Goal: Answer question/provide support

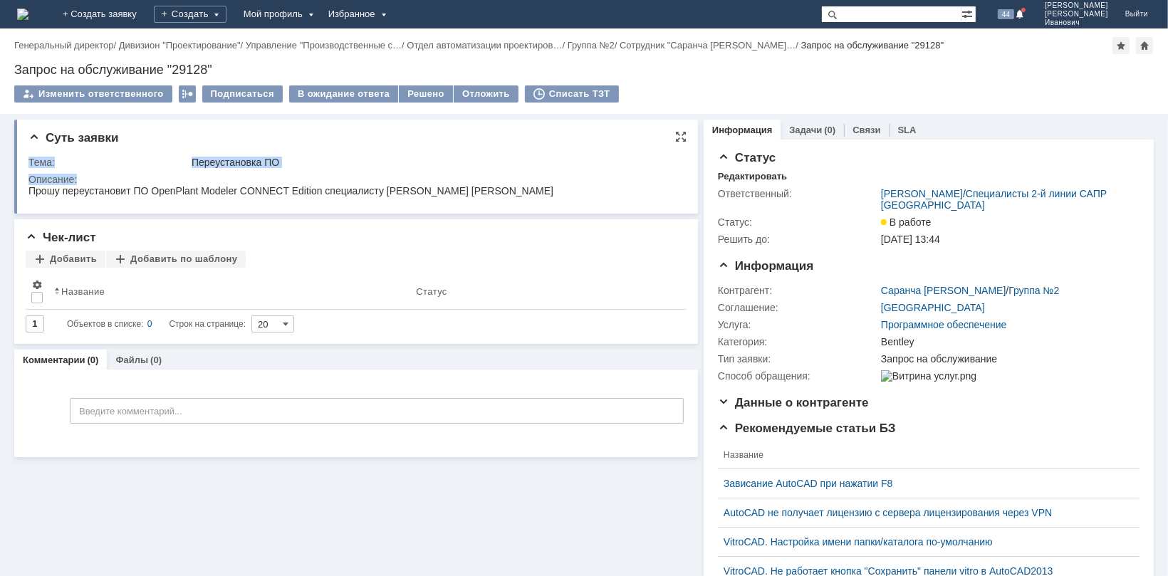
drag, startPoint x: 419, startPoint y: 140, endPoint x: 424, endPoint y: 177, distance: 36.7
click at [424, 177] on div "Суть заявки Тема: Переустановка ПО Описание:" at bounding box center [356, 167] width 684 height 94
drag, startPoint x: 424, startPoint y: 177, endPoint x: 416, endPoint y: 94, distance: 83.0
click at [416, 94] on div "Решено" at bounding box center [426, 93] width 54 height 17
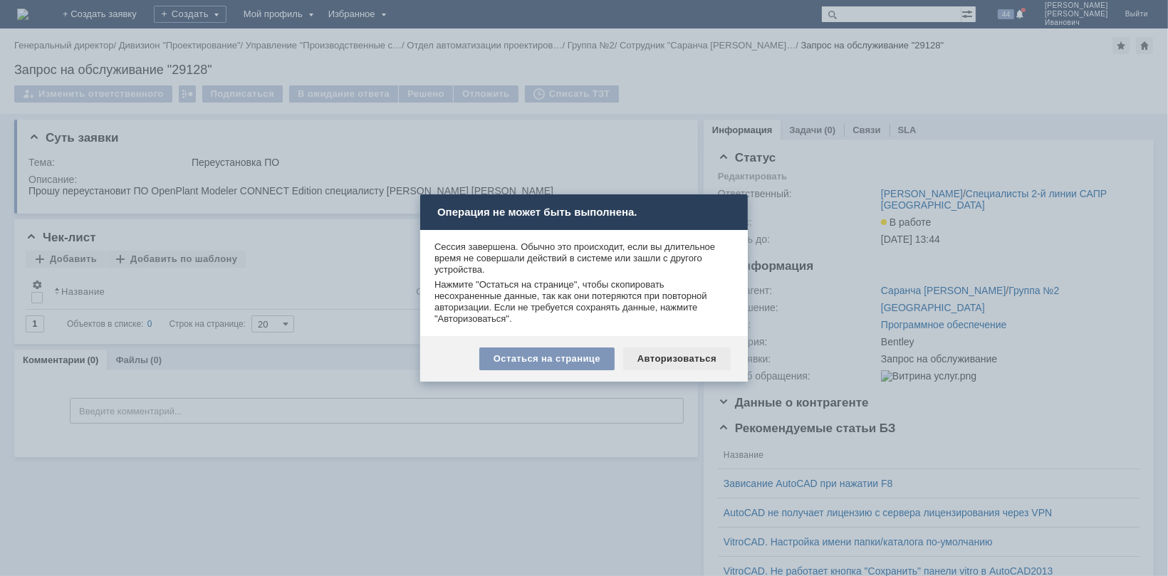
click at [649, 355] on div "Авторизоваться" at bounding box center [677, 359] width 108 height 23
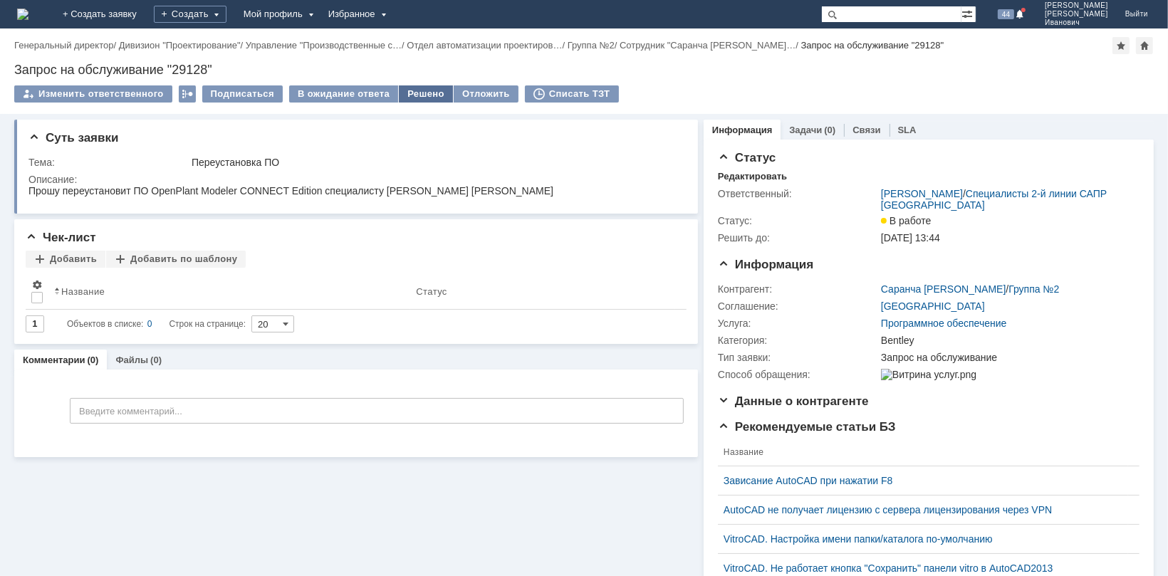
click at [408, 92] on div "Решено" at bounding box center [426, 93] width 54 height 17
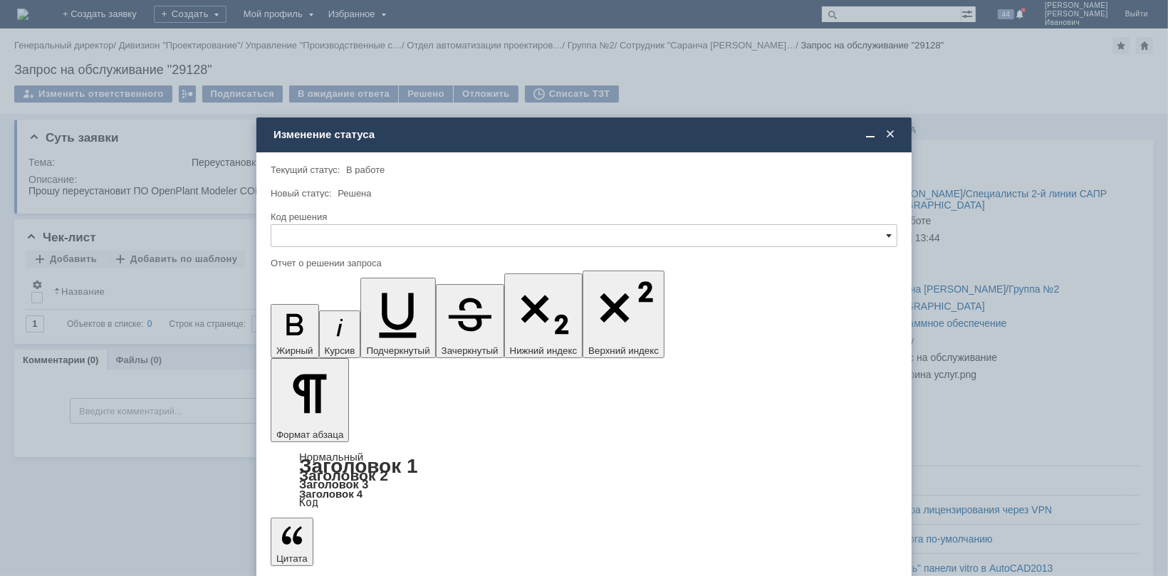
click at [888, 233] on span at bounding box center [889, 235] width 6 height 11
click at [353, 329] on span "Решено" at bounding box center [584, 331] width 608 height 11
type input "Решено"
